Goal: Information Seeking & Learning: Learn about a topic

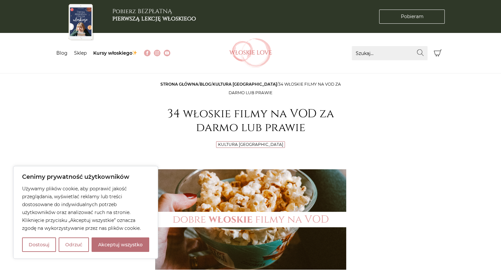
scroll to position [238, 0]
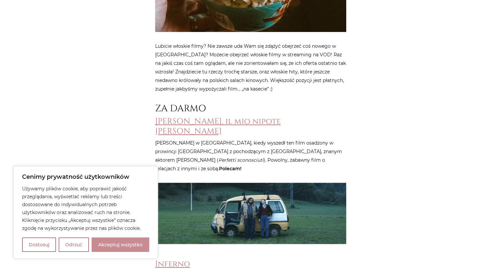
click at [128, 246] on button "Akceptuj wszystko" at bounding box center [121, 244] width 58 height 14
checkbox input "true"
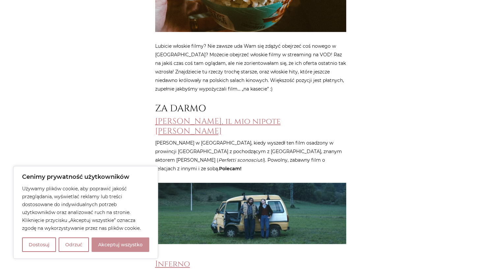
checkbox input "true"
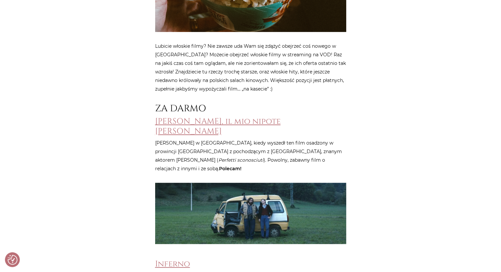
drag, startPoint x: 502, startPoint y: 24, endPoint x: 373, endPoint y: 70, distance: 137.4
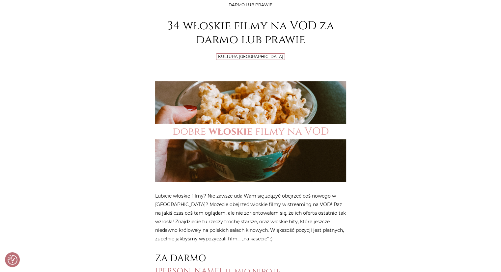
scroll to position [326, 0]
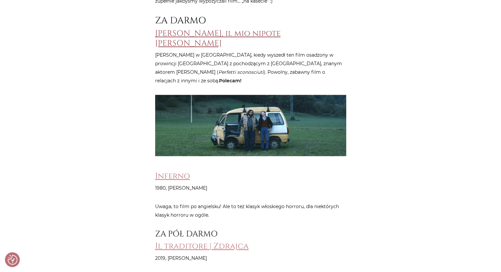
click at [219, 32] on link "[PERSON_NAME], il mio nipote [PERSON_NAME]" at bounding box center [217, 38] width 125 height 20
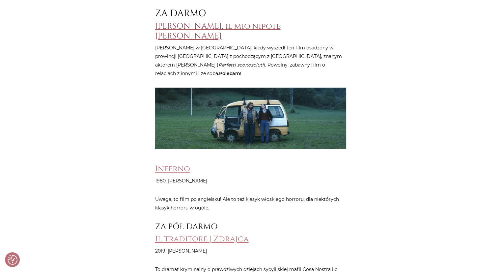
click at [175, 22] on link "[PERSON_NAME], il mio nipote [PERSON_NAME]" at bounding box center [217, 31] width 125 height 20
